Goal: Task Accomplishment & Management: Complete application form

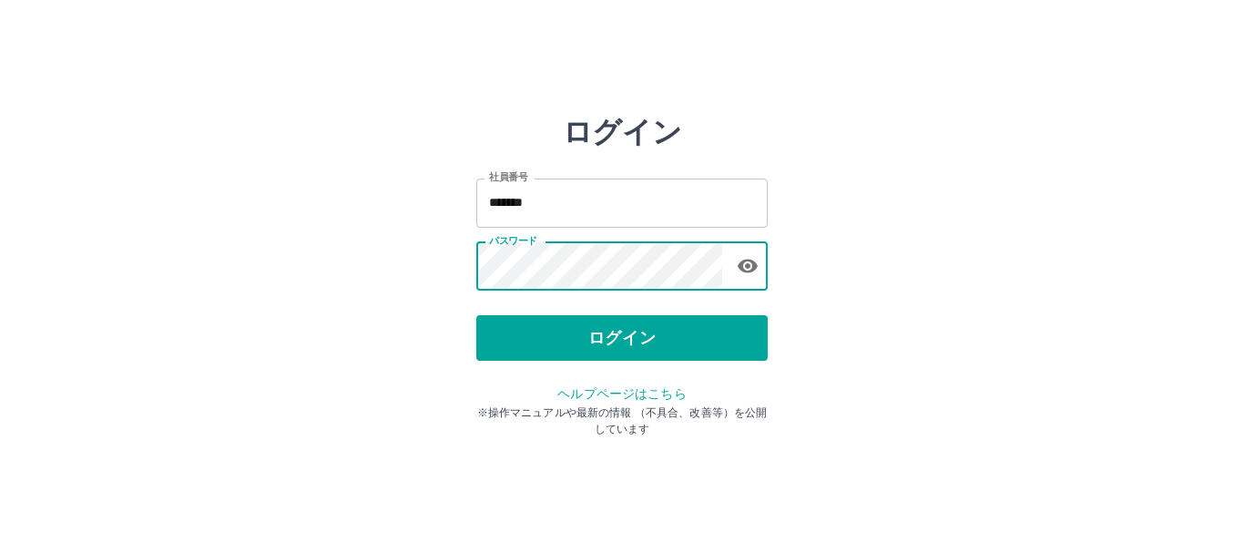
click at [758, 270] on icon "button" at bounding box center [748, 266] width 22 height 22
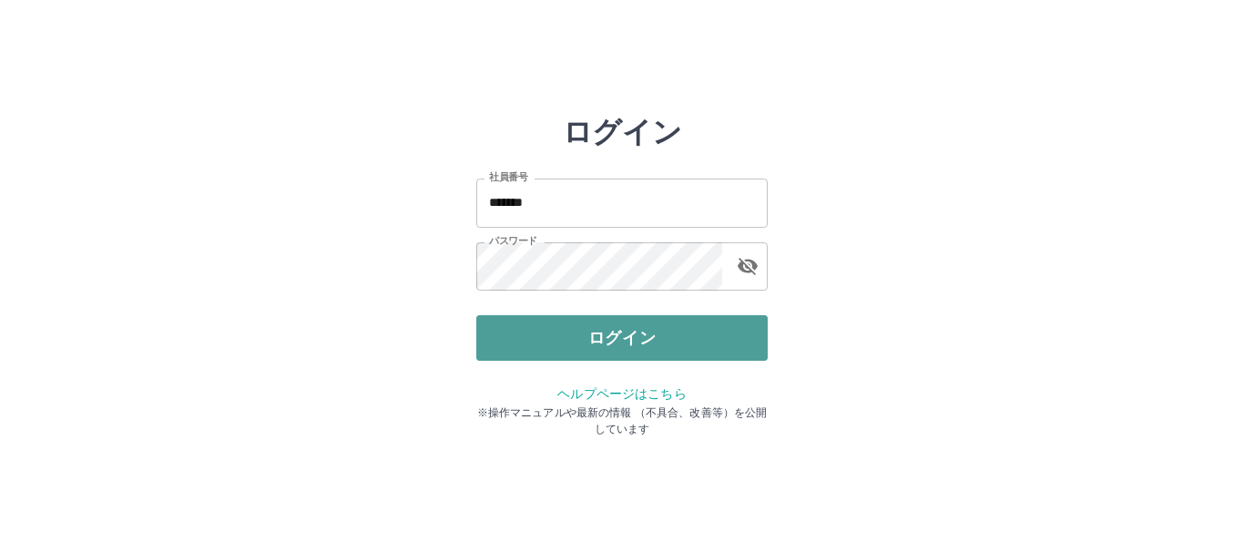
click at [682, 324] on button "ログイン" at bounding box center [621, 338] width 291 height 46
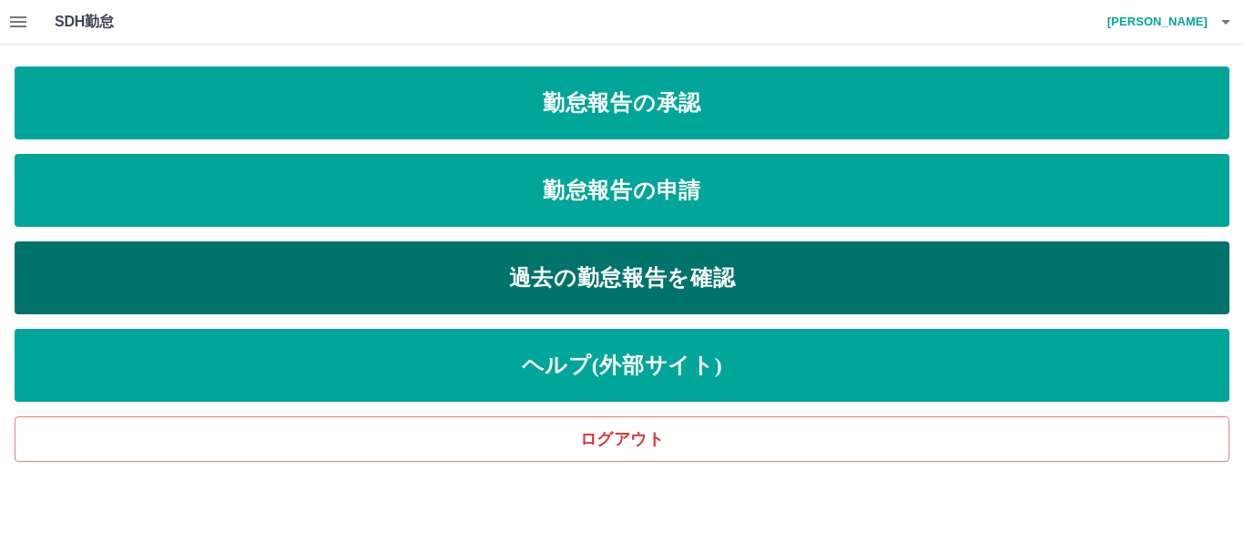
click at [678, 271] on link "過去の勤怠報告を確認" at bounding box center [622, 277] width 1215 height 73
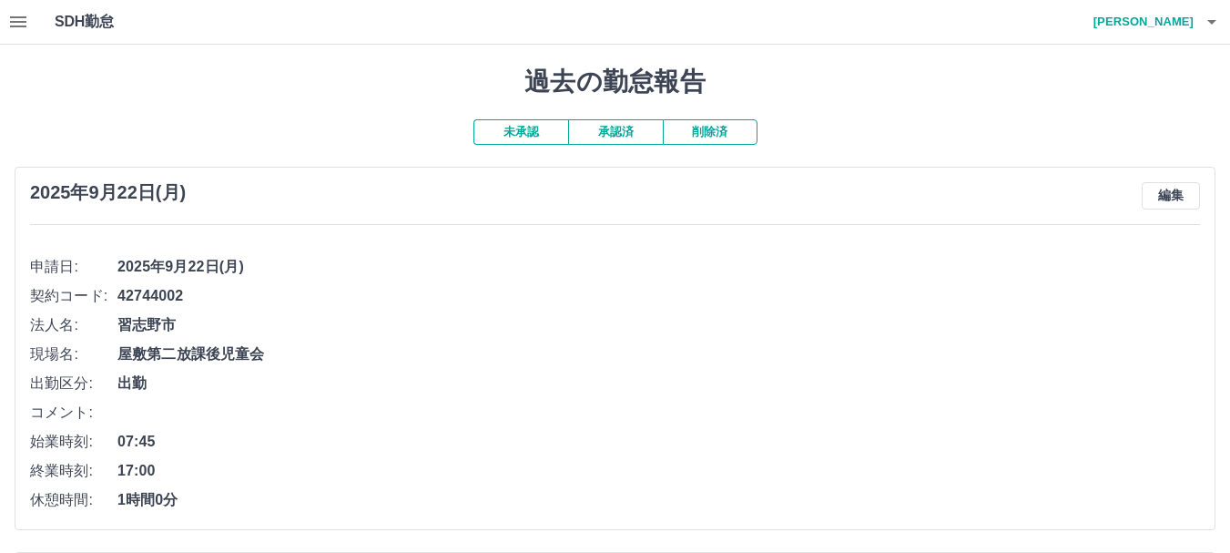
click at [613, 134] on button "承認済" at bounding box center [615, 131] width 95 height 25
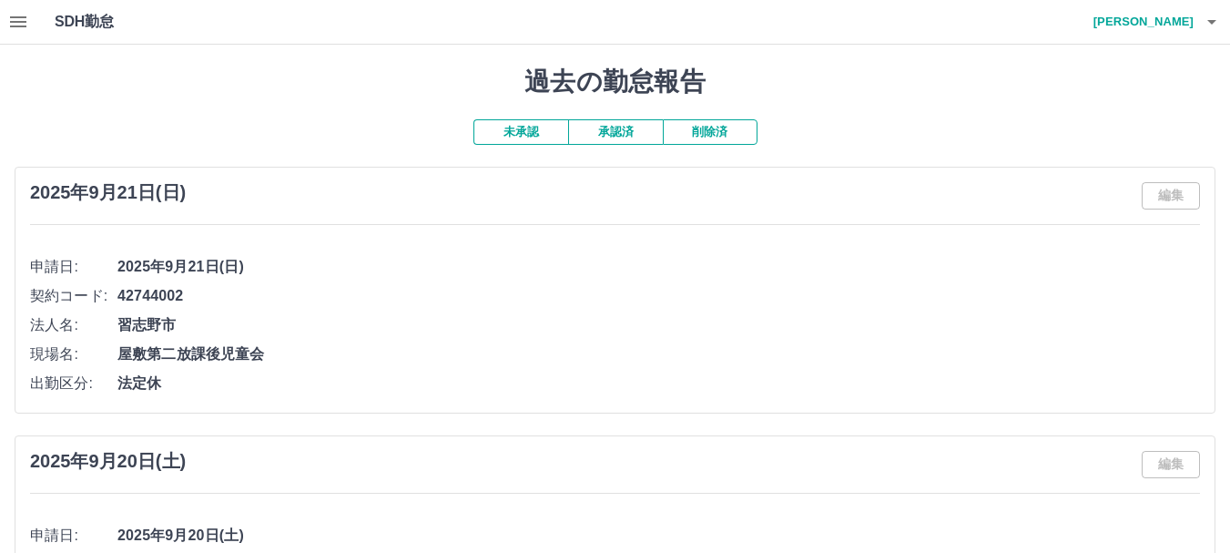
click at [629, 134] on button "承認済" at bounding box center [615, 131] width 95 height 25
click at [523, 133] on button "未承認" at bounding box center [521, 131] width 95 height 25
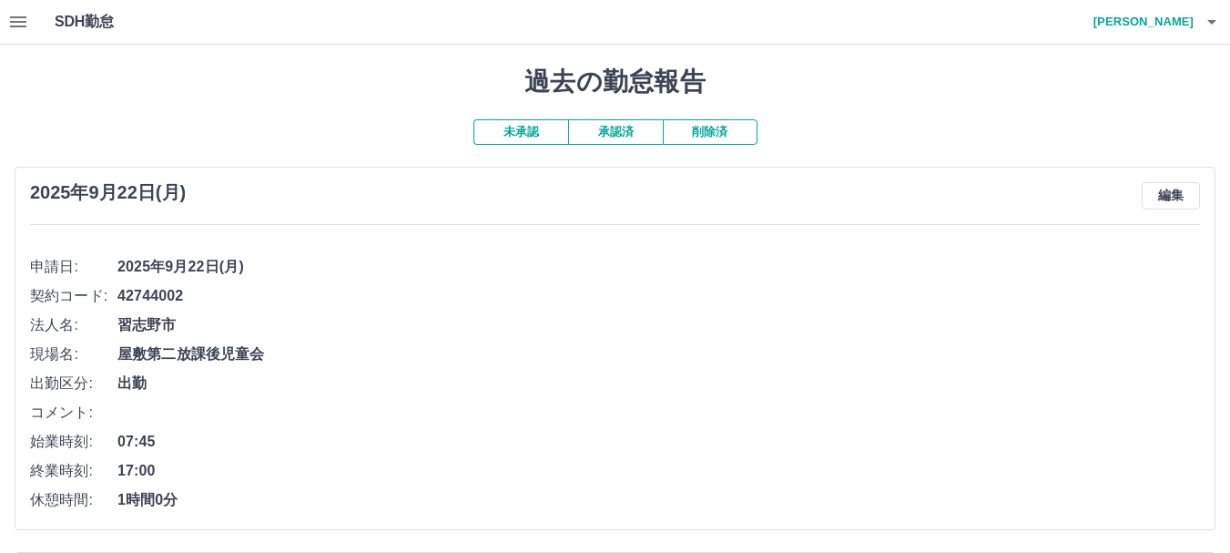
click at [22, 9] on button "button" at bounding box center [18, 22] width 36 height 44
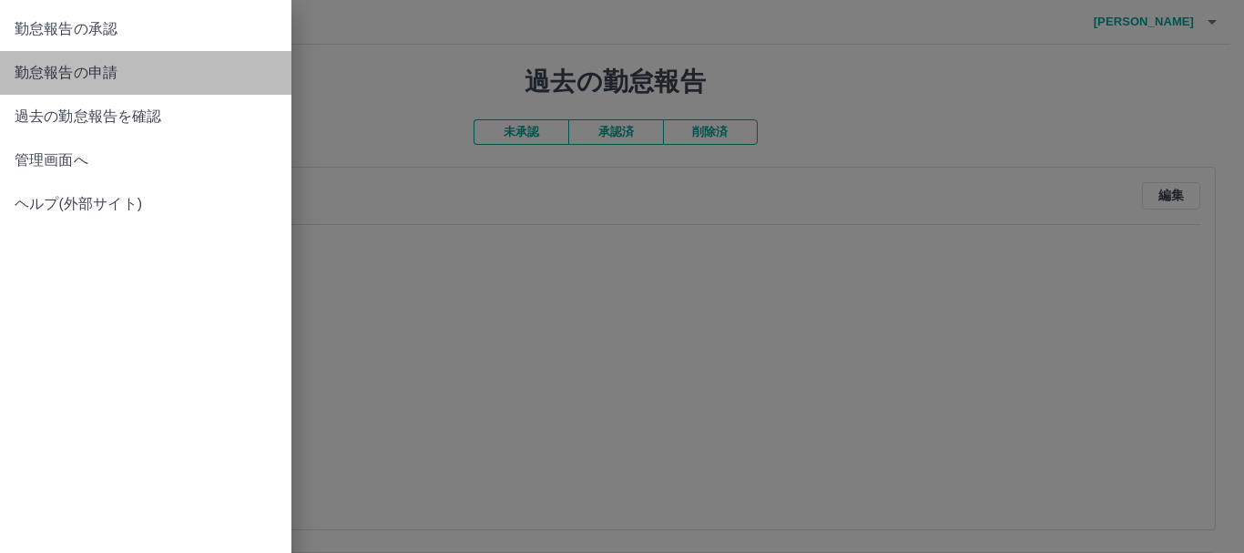
click at [109, 69] on span "勤怠報告の申請" at bounding box center [146, 73] width 262 height 22
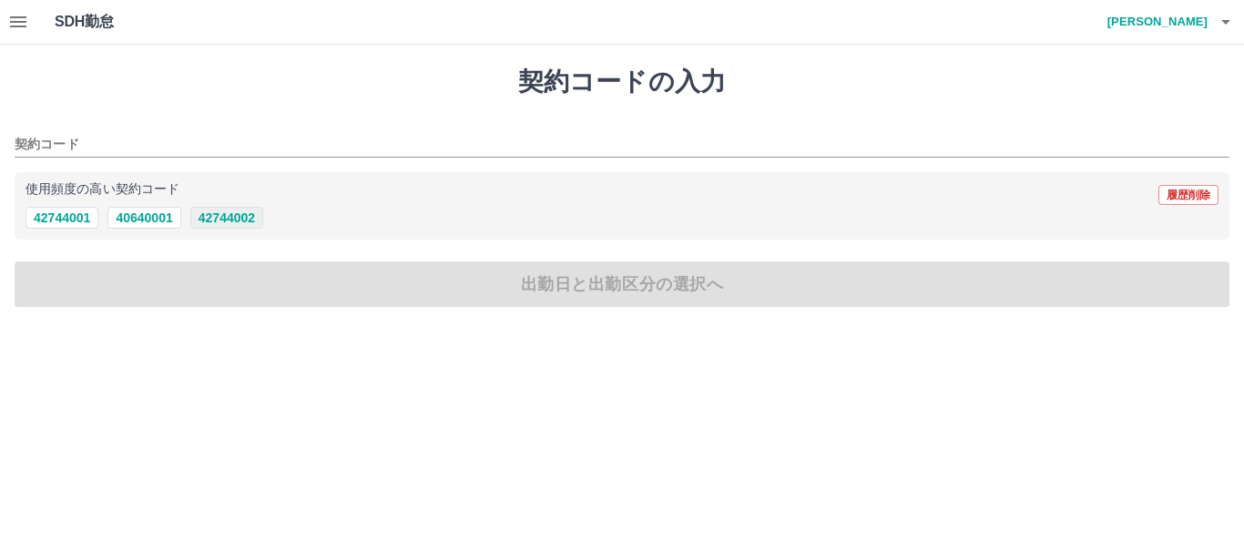
click at [227, 219] on button "42744002" at bounding box center [226, 218] width 73 height 22
type input "********"
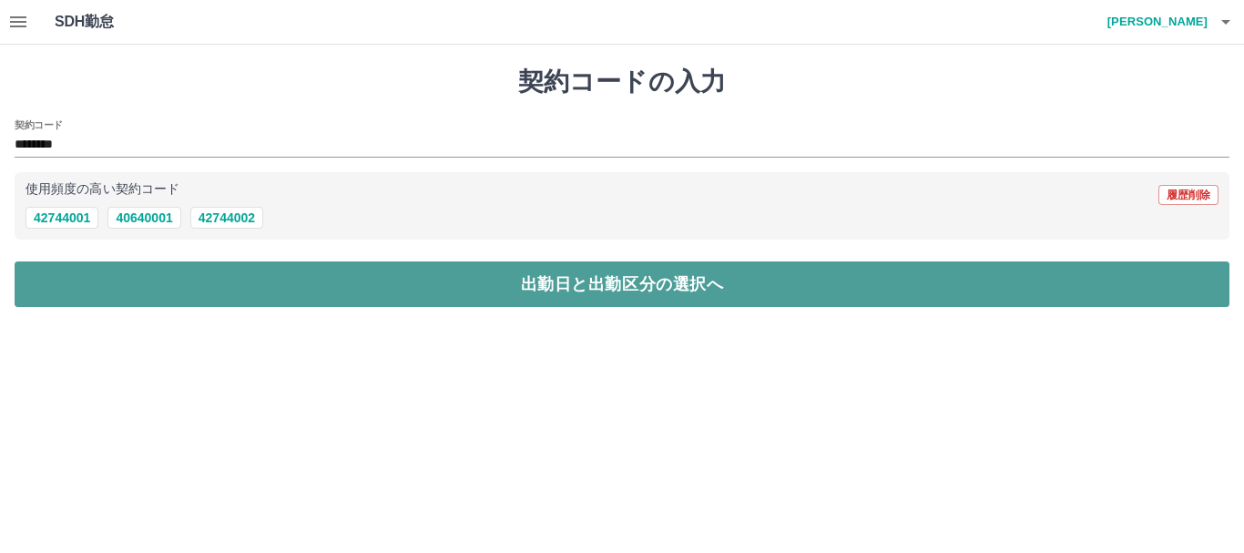
click at [221, 290] on button "出勤日と出勤区分の選択へ" at bounding box center [622, 284] width 1215 height 46
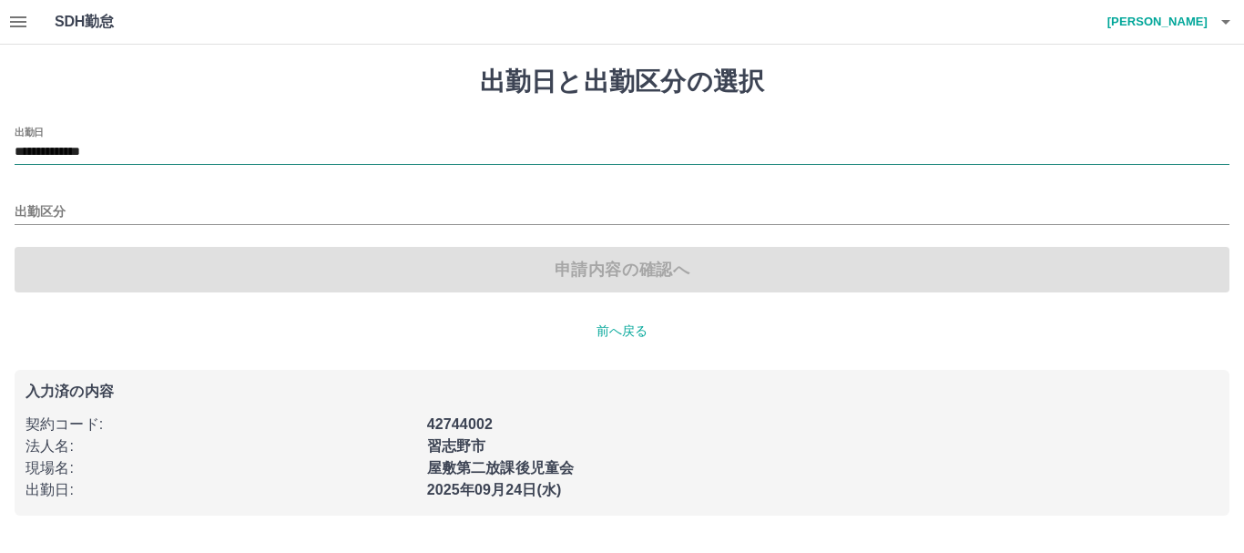
click at [178, 147] on input "**********" at bounding box center [622, 152] width 1215 height 23
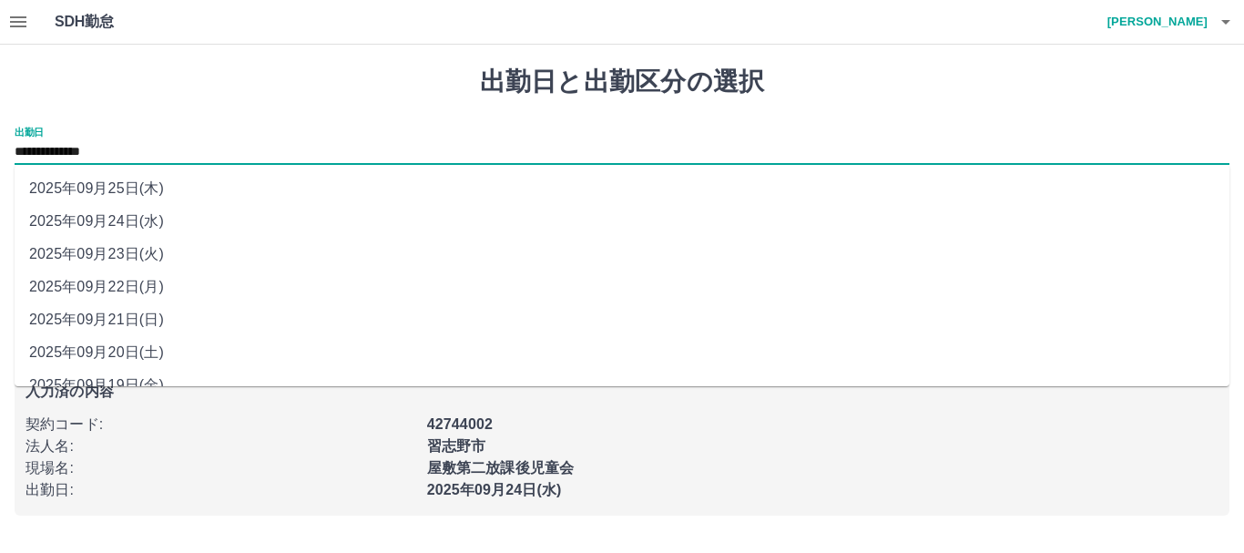
click at [124, 254] on li "2025年09月23日(火)" at bounding box center [622, 254] width 1215 height 33
type input "**********"
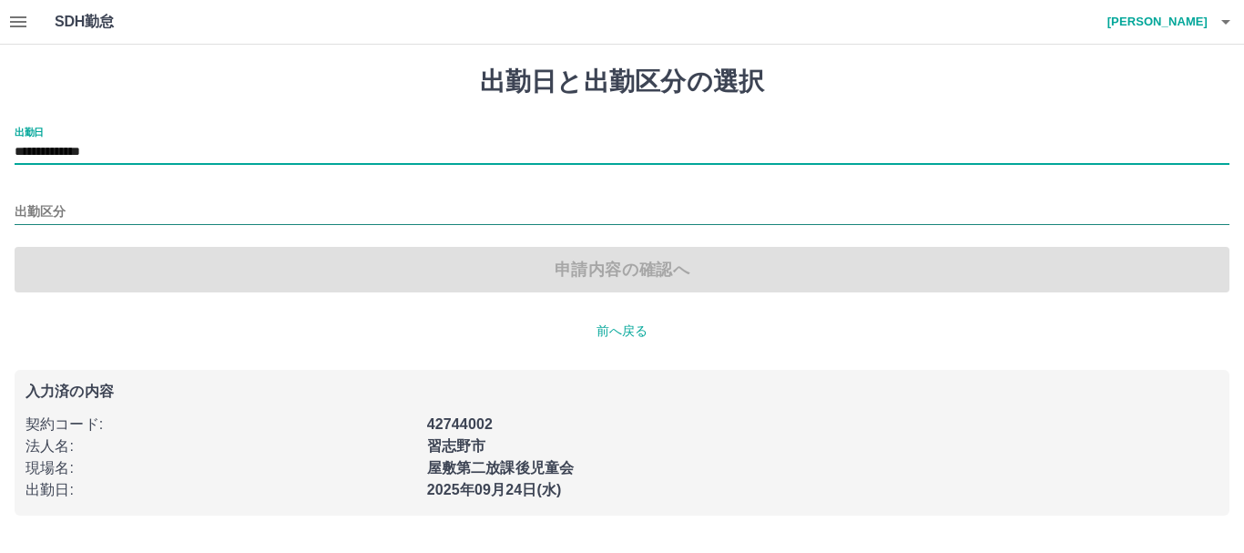
click at [106, 207] on input "出勤区分" at bounding box center [622, 212] width 1215 height 23
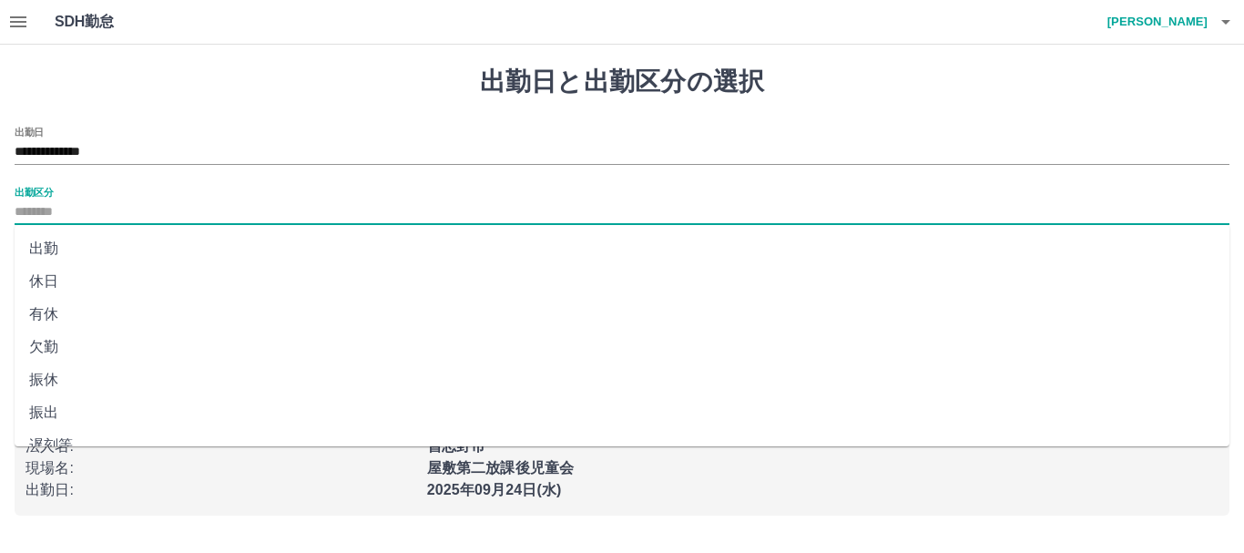
click at [70, 280] on li "休日" at bounding box center [622, 281] width 1215 height 33
type input "**"
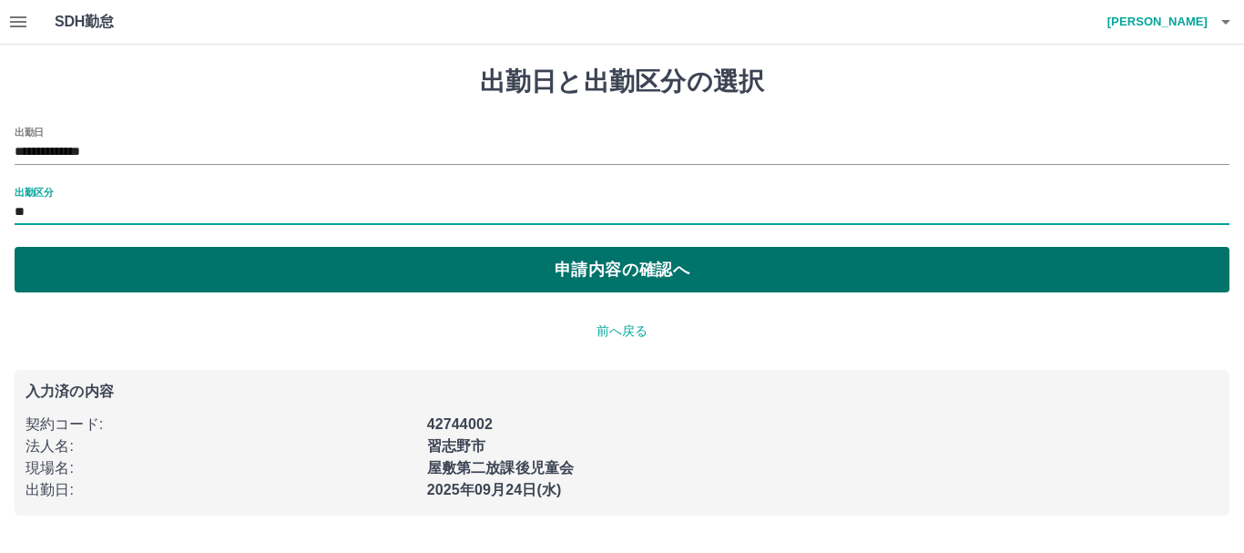
click at [159, 286] on button "申請内容の確認へ" at bounding box center [622, 270] width 1215 height 46
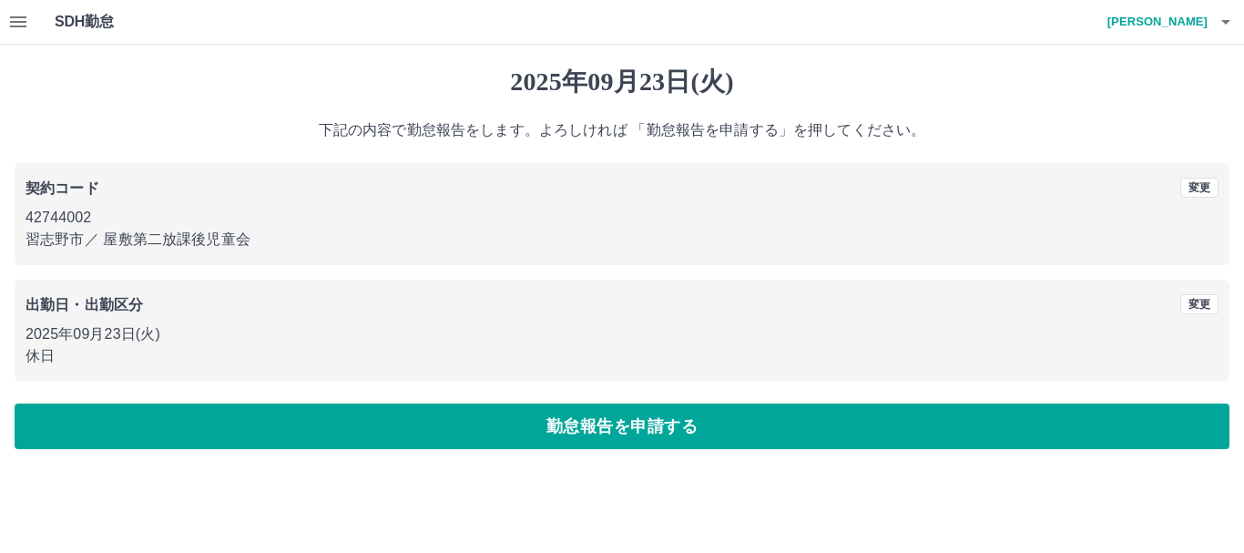
click at [285, 452] on div "2025年09月23日(火) 下記の内容で勤怠報告をします。よろしければ 「勤怠報告を申請する」を押してください。 契約コード 変更 42744002 習志野…" at bounding box center [622, 258] width 1244 height 426
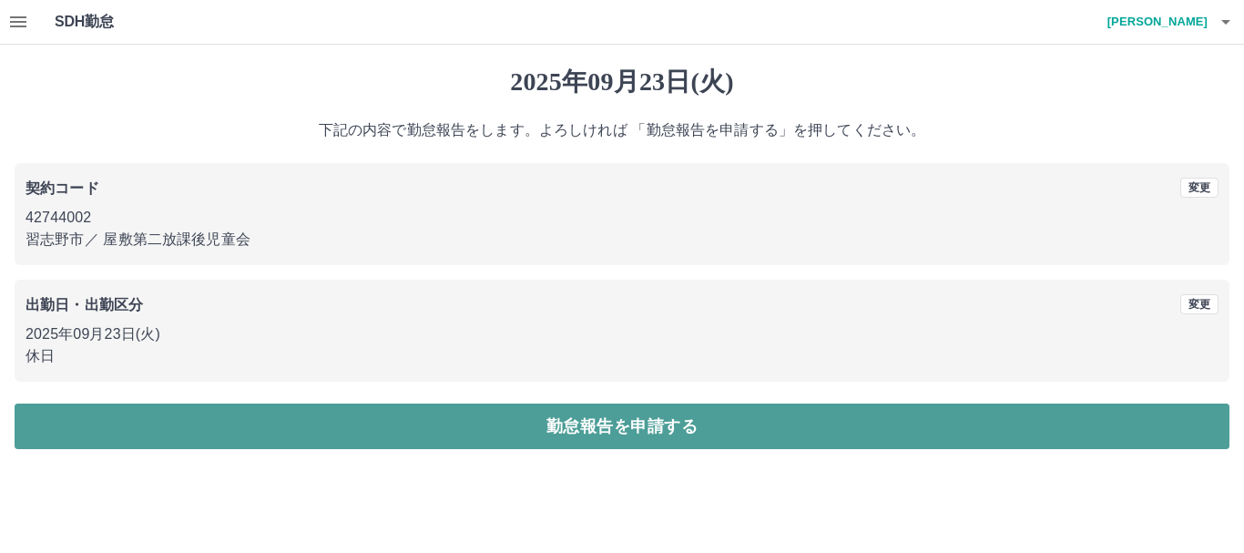
click at [290, 432] on button "勤怠報告を申請する" at bounding box center [622, 426] width 1215 height 46
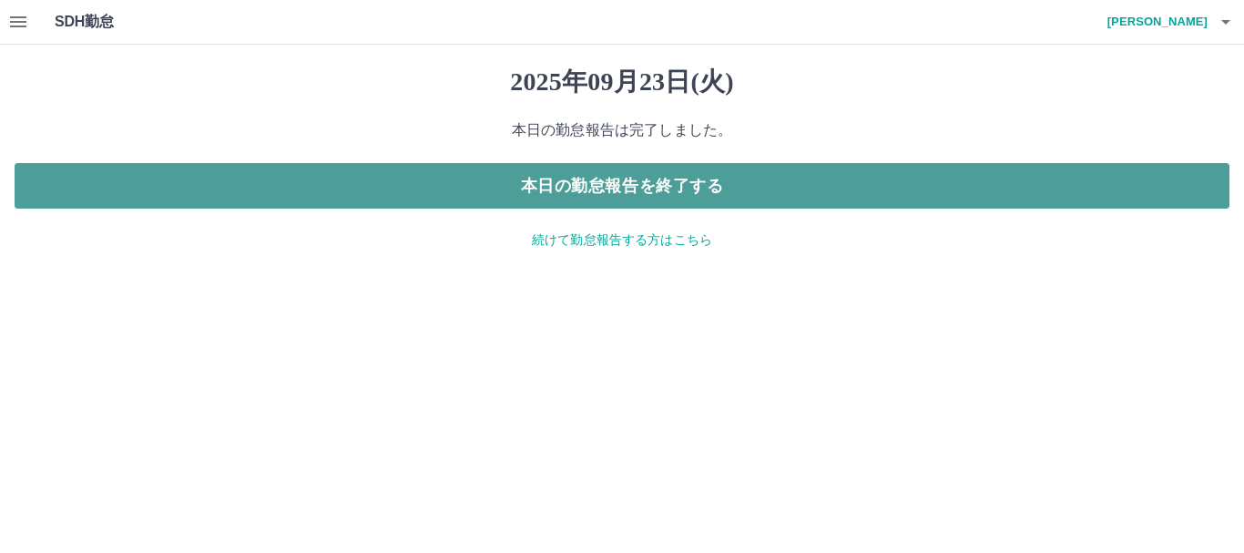
click at [752, 176] on button "本日の勤怠報告を終了する" at bounding box center [622, 186] width 1215 height 46
click at [728, 179] on button "本日の勤怠報告を終了する" at bounding box center [622, 186] width 1215 height 46
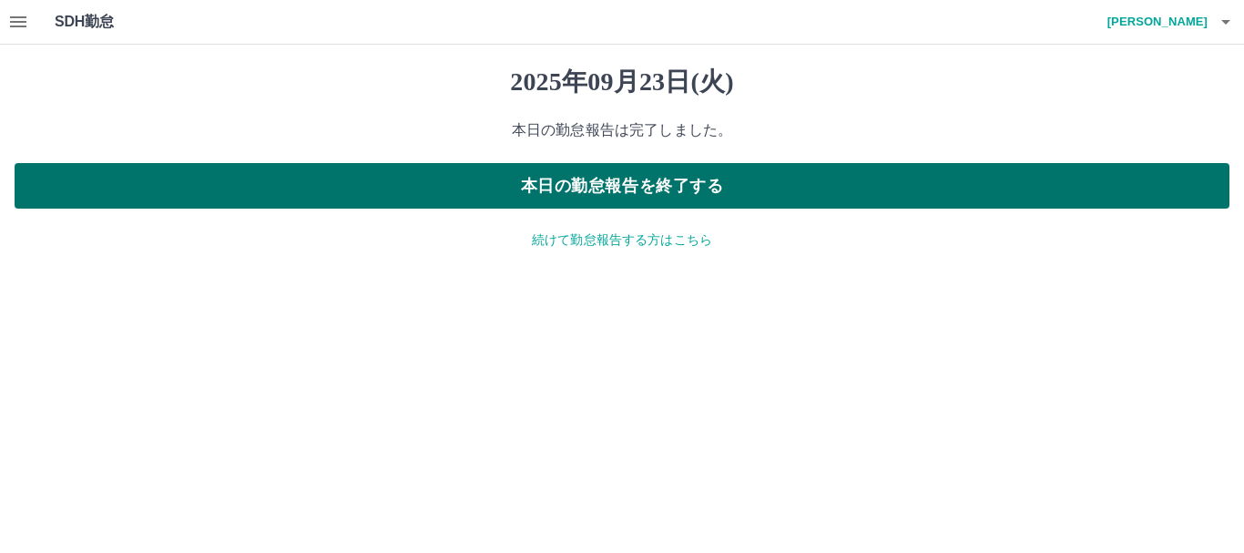
click at [719, 186] on button "本日の勤怠報告を終了する" at bounding box center [622, 186] width 1215 height 46
